Goal: Information Seeking & Learning: Learn about a topic

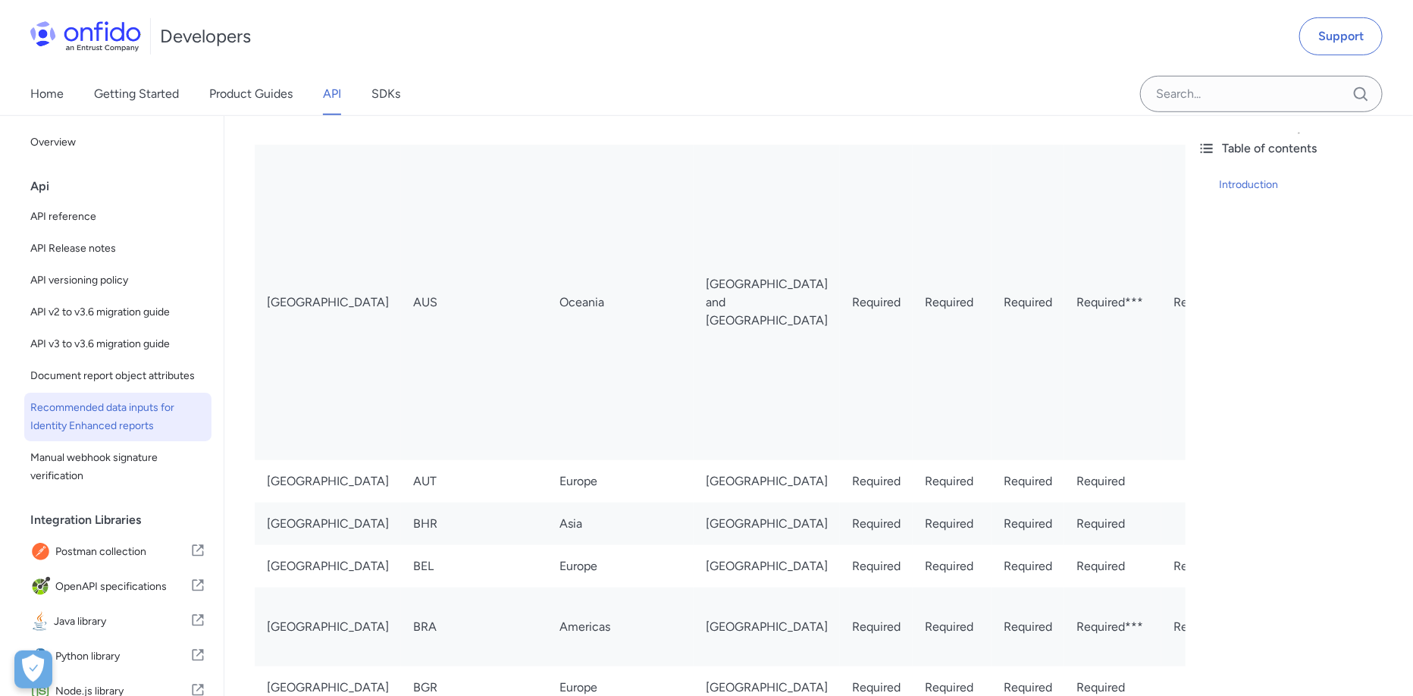
scroll to position [421, 0]
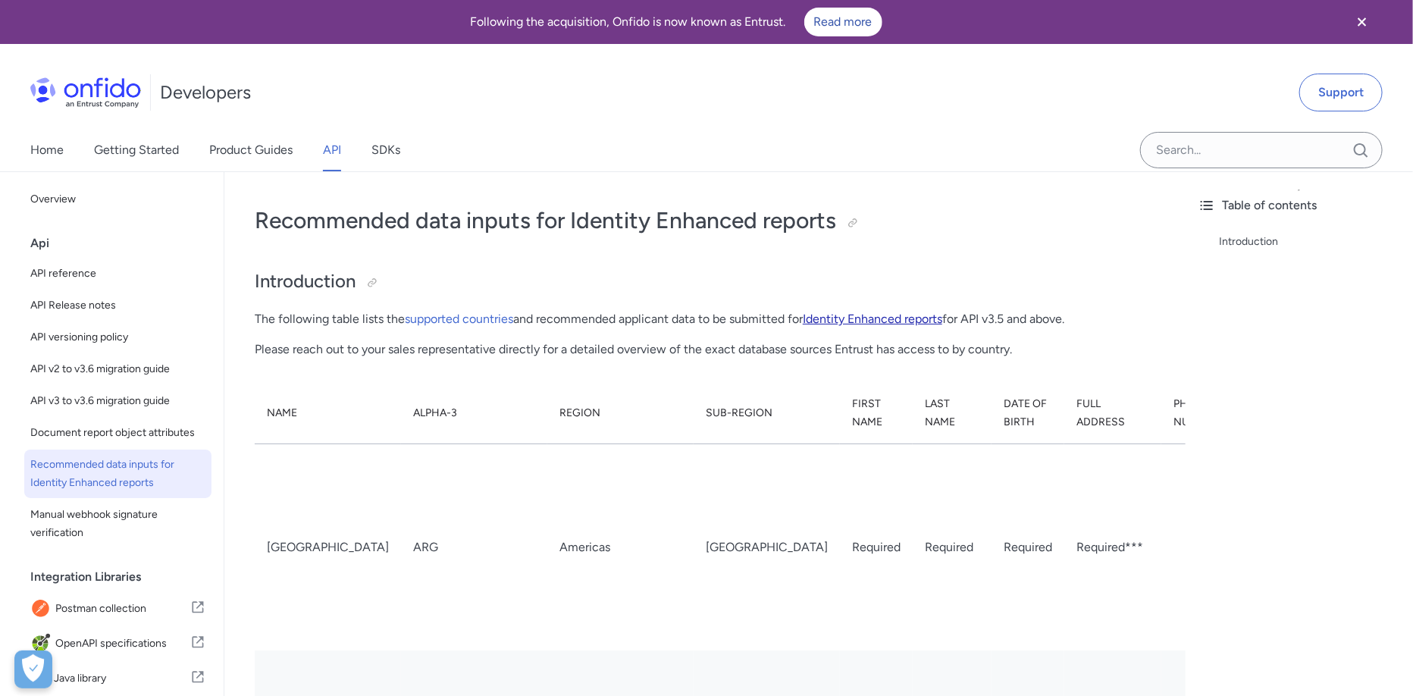
click at [894, 313] on link "Identity Enhanced reports" at bounding box center [873, 319] width 140 height 14
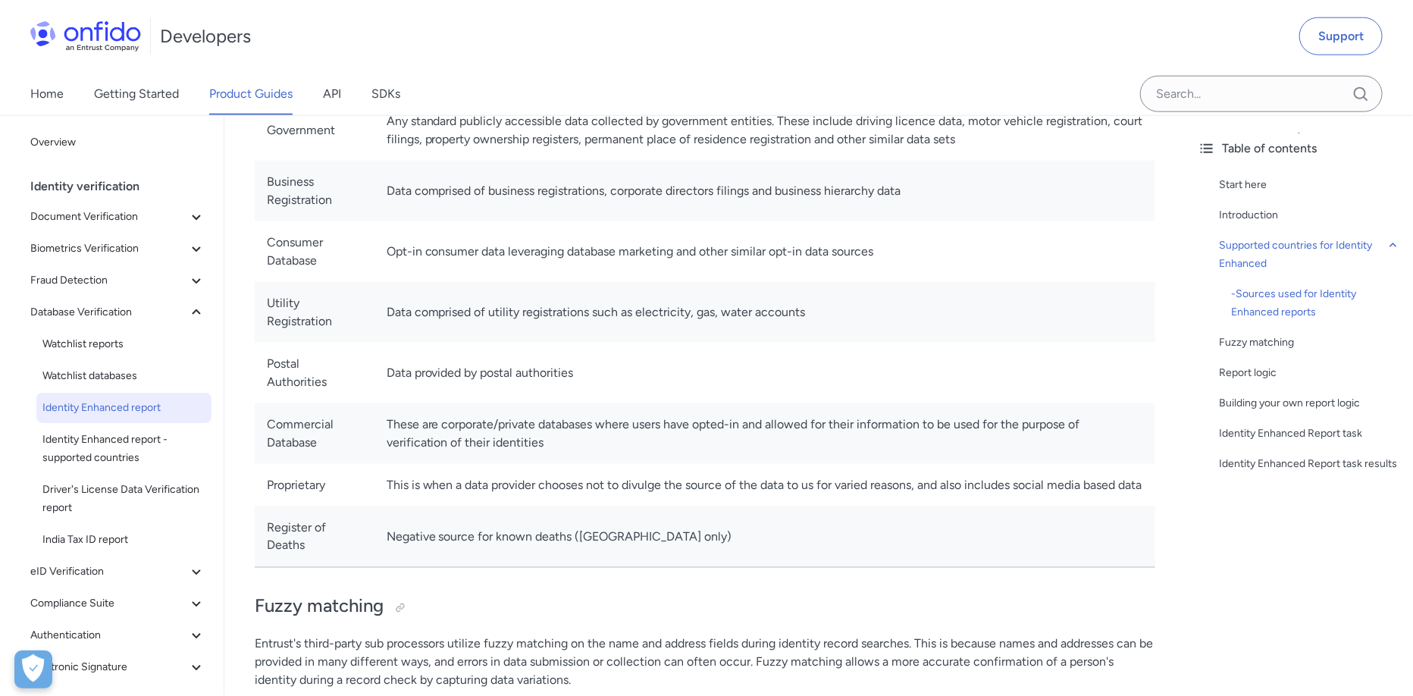
scroll to position [1011, 0]
